Goal: Find specific page/section: Find specific page/section

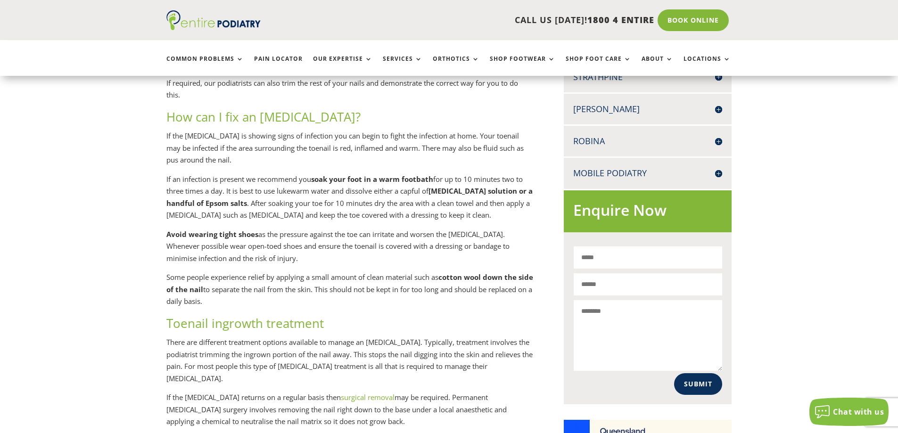
scroll to position [151, 0]
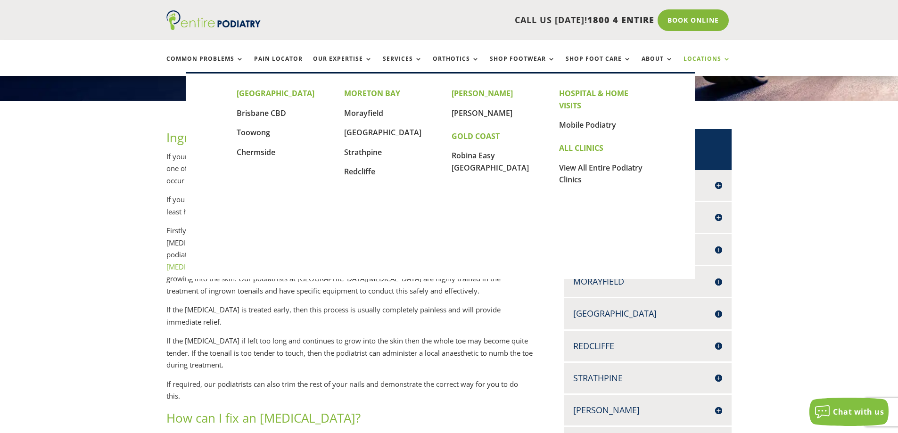
click at [695, 56] on link "Locations" at bounding box center [706, 66] width 47 height 20
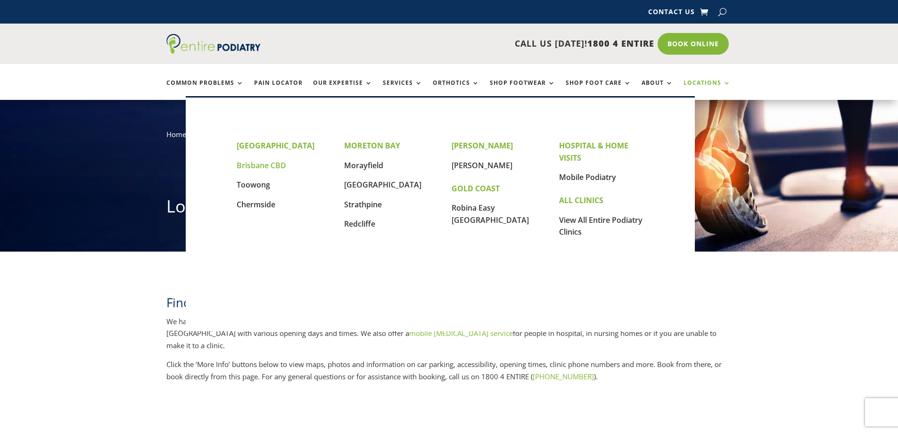
click at [278, 162] on link "Brisbane CBD" at bounding box center [261, 165] width 49 height 10
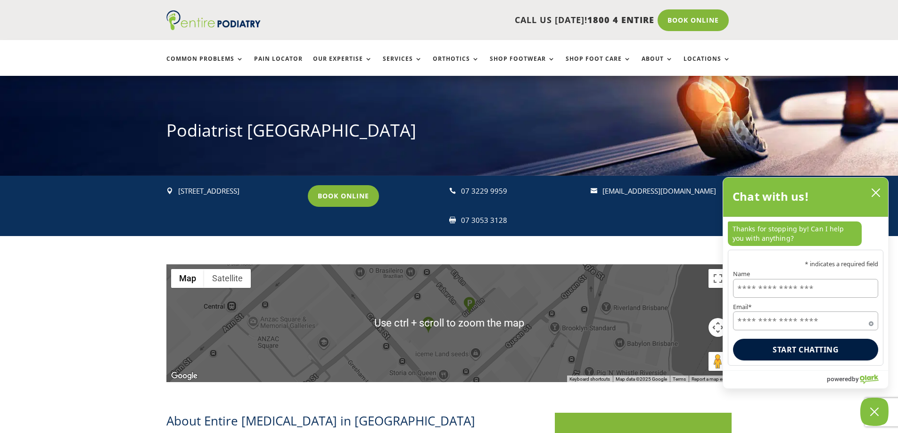
scroll to position [75, 0]
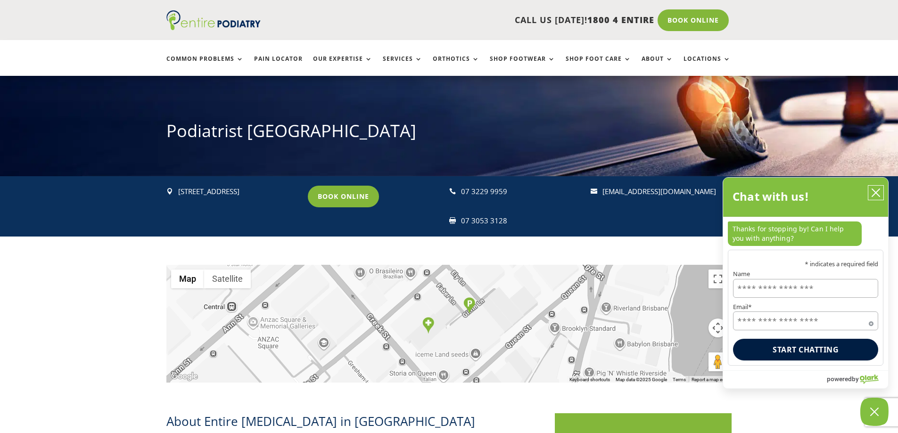
click at [870, 195] on button "close chatbox" at bounding box center [875, 193] width 15 height 14
